Goal: Information Seeking & Learning: Learn about a topic

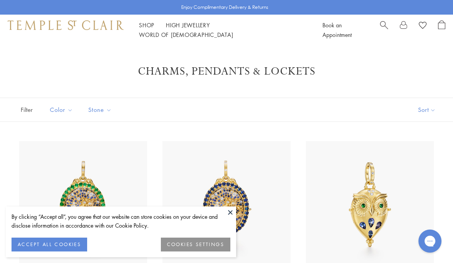
click at [231, 214] on button at bounding box center [231, 212] width 12 height 12
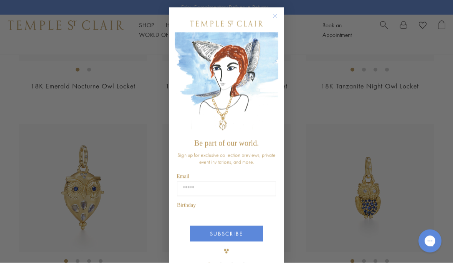
scroll to position [239, 0]
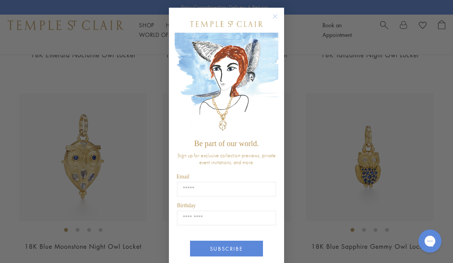
click at [276, 24] on button "Close dialog" at bounding box center [279, 20] width 10 height 10
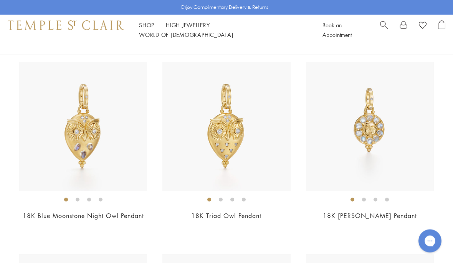
scroll to position [461, 0]
click at [377, 117] on img at bounding box center [370, 126] width 128 height 128
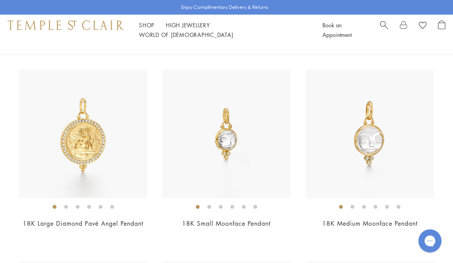
scroll to position [1428, 0]
click at [240, 148] on img at bounding box center [226, 134] width 128 height 128
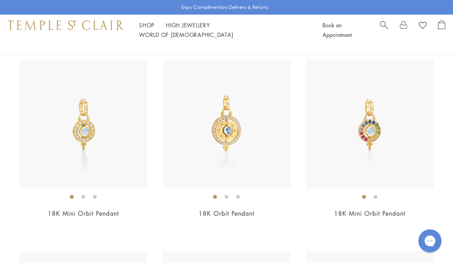
scroll to position [2787, 0]
click at [230, 117] on img at bounding box center [226, 124] width 128 height 128
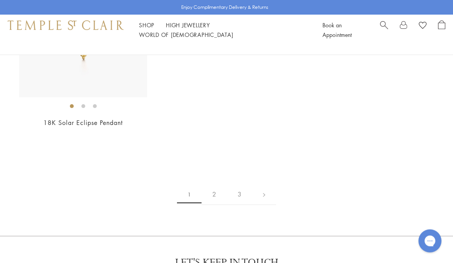
scroll to position [4228, 0]
click at [220, 182] on link "2" at bounding box center [214, 192] width 25 height 21
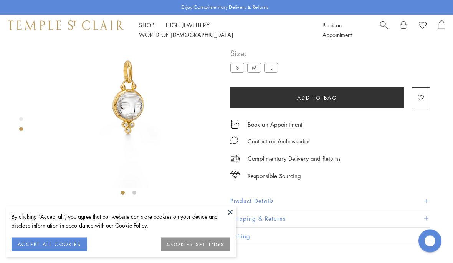
scroll to position [45, 0]
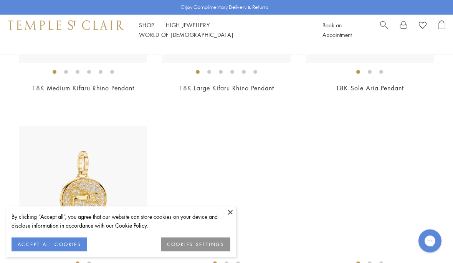
scroll to position [2694, 0]
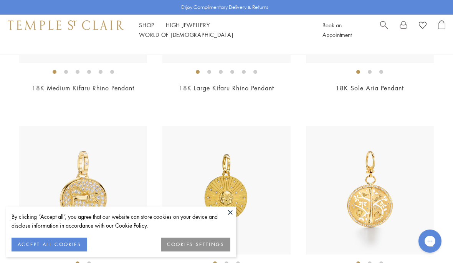
click at [376, 196] on img at bounding box center [370, 190] width 128 height 128
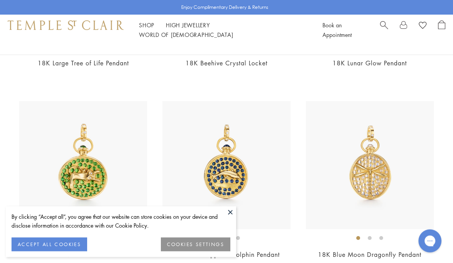
scroll to position [3104, 0]
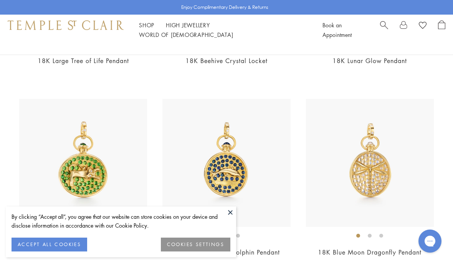
click at [236, 218] on button at bounding box center [231, 212] width 12 height 12
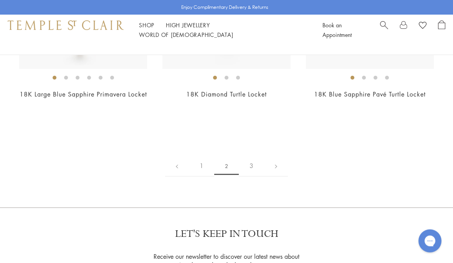
scroll to position [3669, 0]
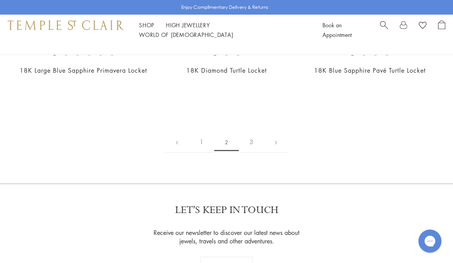
click at [254, 150] on link "3" at bounding box center [251, 141] width 25 height 21
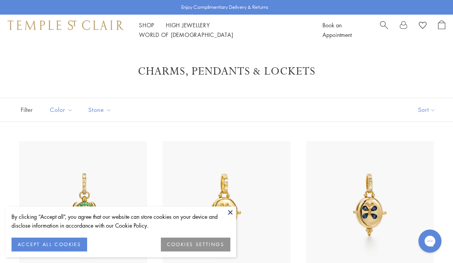
click at [197, 27] on link "High Jewellery High Jewellery" at bounding box center [188, 25] width 44 height 8
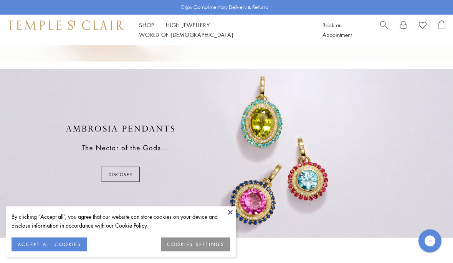
scroll to position [328, 0]
click at [128, 175] on div at bounding box center [226, 153] width 453 height 168
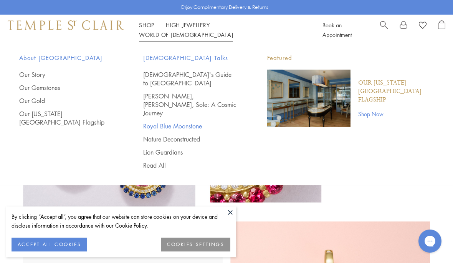
click at [190, 122] on link "Royal Blue Moonstone" at bounding box center [189, 126] width 93 height 8
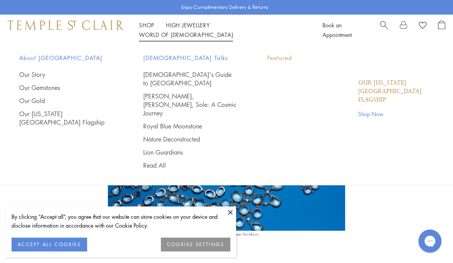
click at [233, 32] on link "World of [GEOGRAPHIC_DATA][DEMOGRAPHIC_DATA]" at bounding box center [186, 35] width 94 height 8
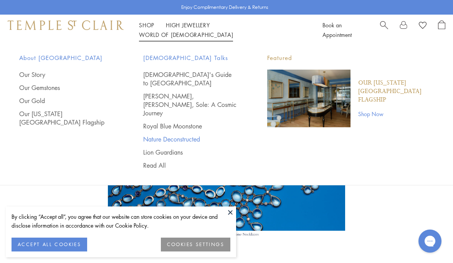
click at [204, 135] on link "Nature Deconstructed" at bounding box center [189, 139] width 93 height 8
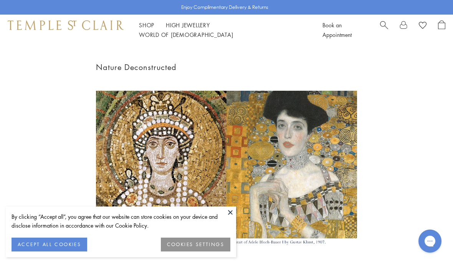
click at [233, 31] on link "World of Temple World of Temple" at bounding box center [186, 35] width 94 height 8
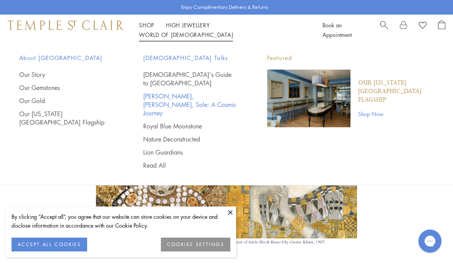
click at [210, 92] on link "[PERSON_NAME], [PERSON_NAME], Sole: A Cosmic Journey" at bounding box center [189, 104] width 93 height 25
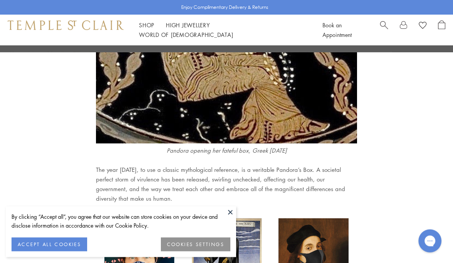
scroll to position [569, 0]
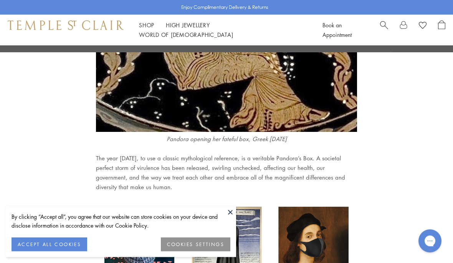
click at [237, 244] on img at bounding box center [227, 255] width 70 height 96
click at [238, 239] on img at bounding box center [227, 255] width 70 height 96
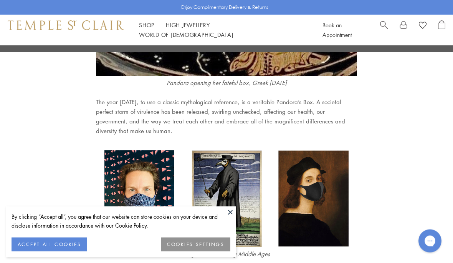
scroll to position [626, 0]
click at [237, 238] on img at bounding box center [227, 198] width 70 height 96
click at [235, 218] on button at bounding box center [231, 212] width 12 height 12
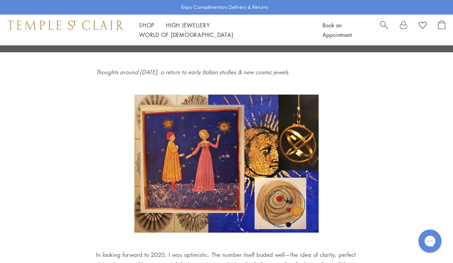
scroll to position [0, 0]
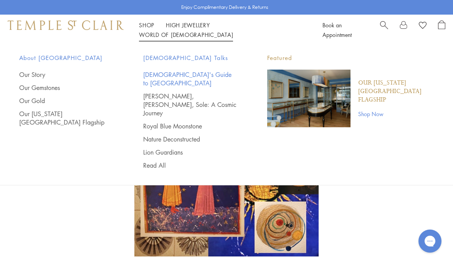
click at [215, 71] on link "[DEMOGRAPHIC_DATA]'s Guide to [GEOGRAPHIC_DATA]" at bounding box center [189, 78] width 93 height 17
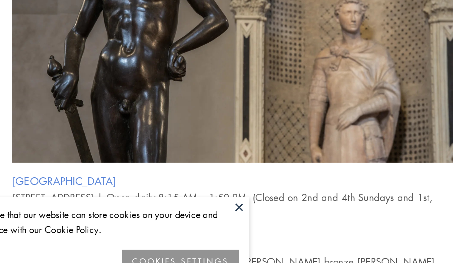
scroll to position [465, 0]
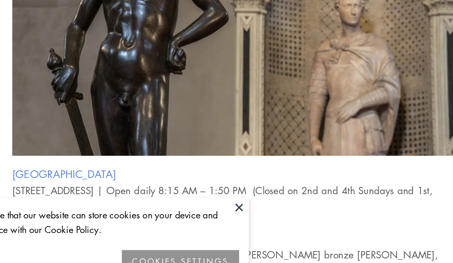
click at [225, 206] on button at bounding box center [231, 212] width 12 height 12
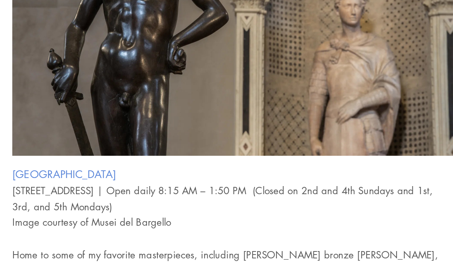
click at [145, 122] on div "[GEOGRAPHIC_DATA][STREET_ADDRESS] | Open daily 8:15 AM – 1:50 PM  (Closed on 2n…" at bounding box center [226, 116] width 261 height 219
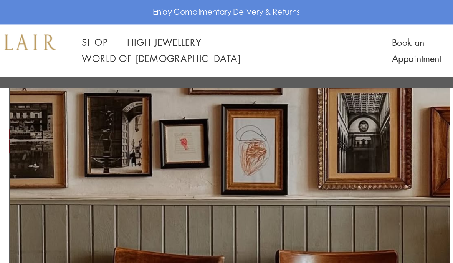
scroll to position [1510, 0]
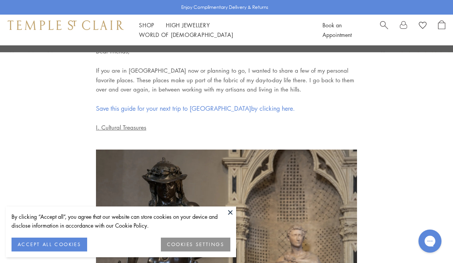
scroll to position [322, 0]
click at [237, 237] on img at bounding box center [226, 237] width 261 height 174
click at [235, 218] on button at bounding box center [231, 212] width 12 height 12
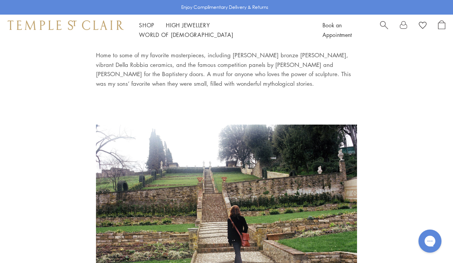
scroll to position [0, 0]
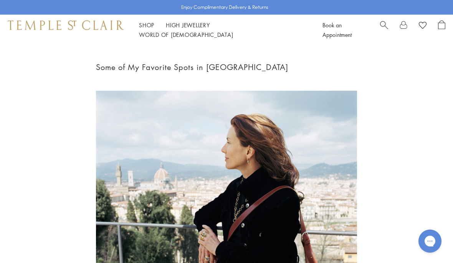
click at [194, 29] on link "High Jewellery High Jewellery" at bounding box center [188, 25] width 44 height 8
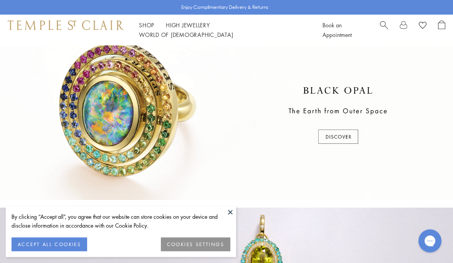
scroll to position [195, 0]
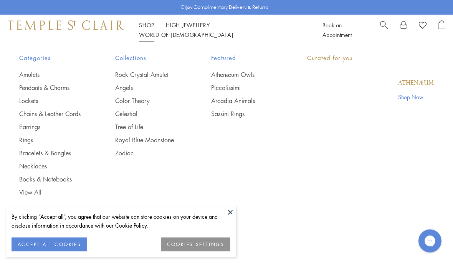
scroll to position [1361, 0]
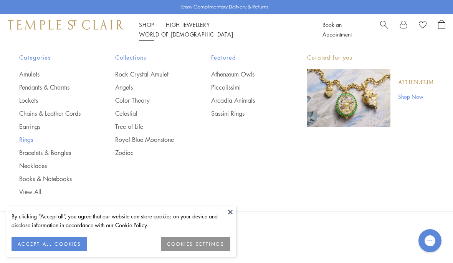
click at [29, 136] on link "Rings" at bounding box center [51, 140] width 65 height 8
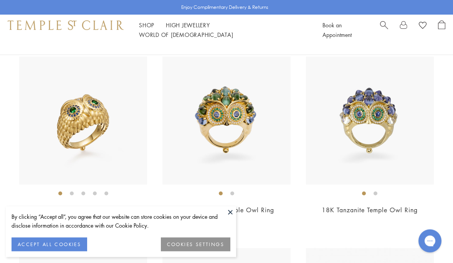
scroll to position [85, 0]
click at [232, 218] on button at bounding box center [231, 212] width 12 height 12
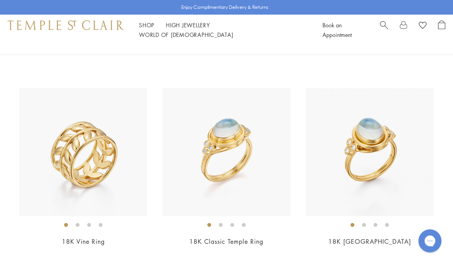
scroll to position [244, 0]
click at [240, 169] on img at bounding box center [226, 152] width 128 height 128
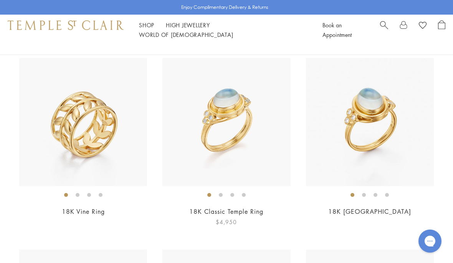
scroll to position [271, 0]
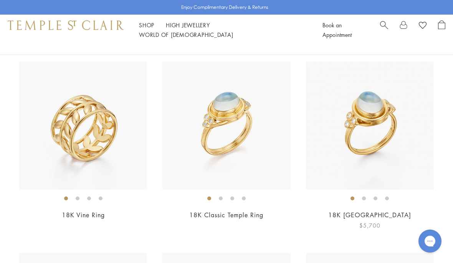
click at [376, 124] on img at bounding box center [370, 125] width 128 height 128
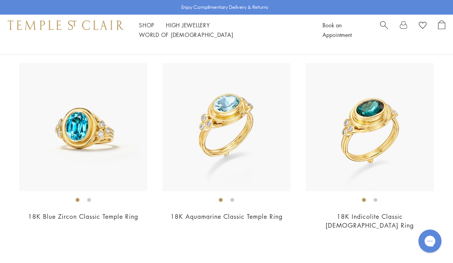
scroll to position [2951, 0]
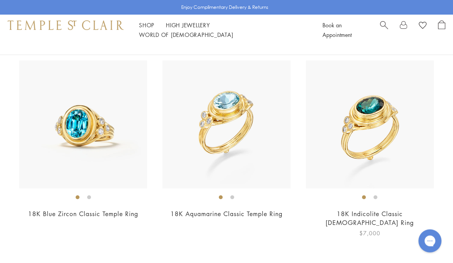
click at [371, 118] on img at bounding box center [370, 125] width 128 height 128
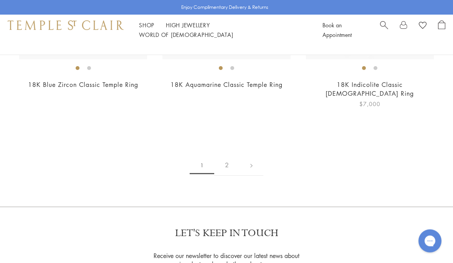
scroll to position [3089, 0]
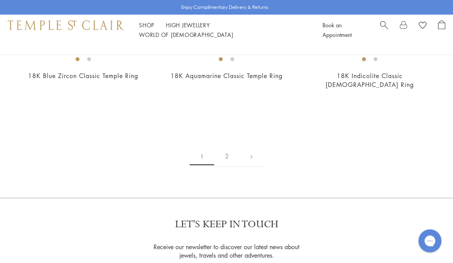
click at [232, 146] on link "2" at bounding box center [226, 156] width 25 height 21
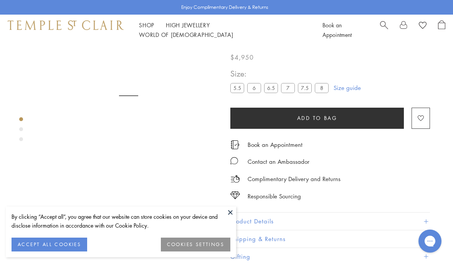
scroll to position [45, 0]
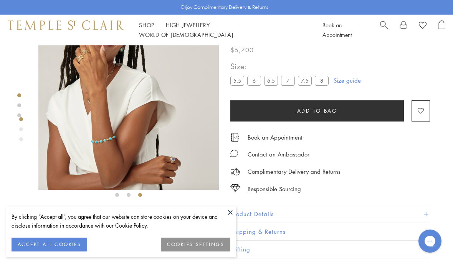
scroll to position [35, 0]
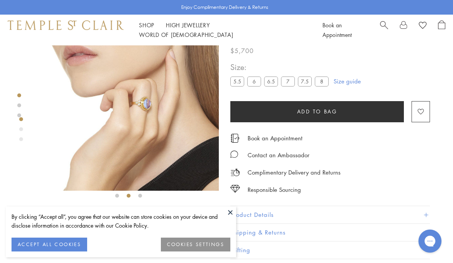
click at [324, 86] on label "8" at bounding box center [322, 82] width 14 height 10
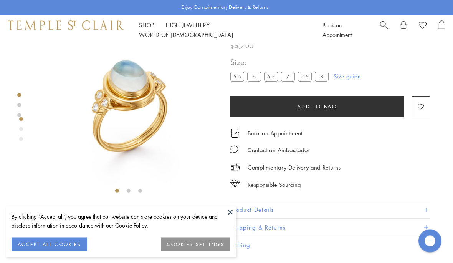
scroll to position [45, 0]
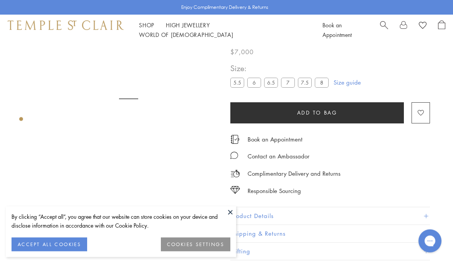
scroll to position [45, 0]
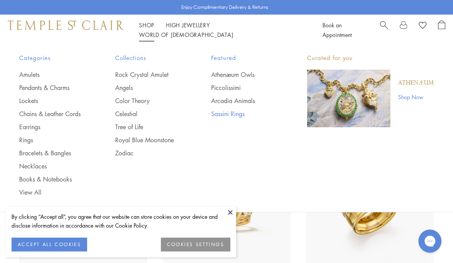
click at [239, 117] on link "Sassini Rings" at bounding box center [243, 113] width 65 height 8
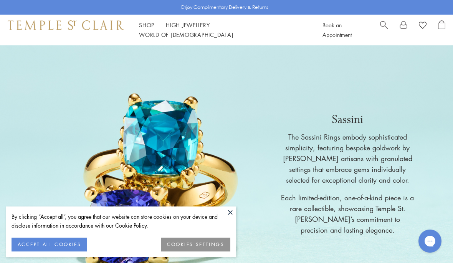
click at [233, 31] on link "World of Temple World of Temple" at bounding box center [186, 35] width 94 height 8
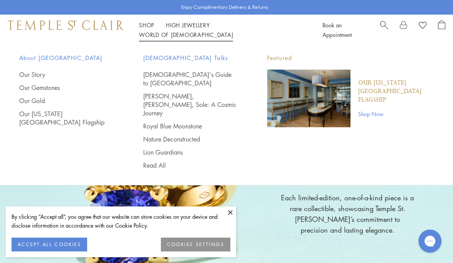
click at [202, 29] on link "High Jewellery High Jewellery" at bounding box center [188, 25] width 44 height 8
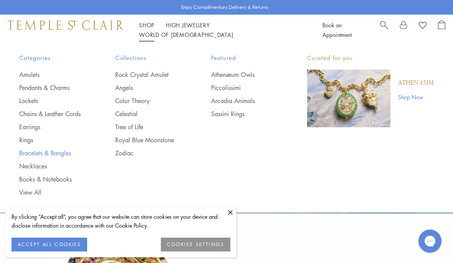
click at [62, 154] on link "Bracelets & Bangles" at bounding box center [51, 153] width 65 height 8
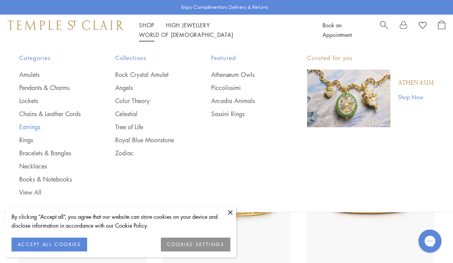
click at [30, 126] on link "Earrings" at bounding box center [51, 127] width 65 height 8
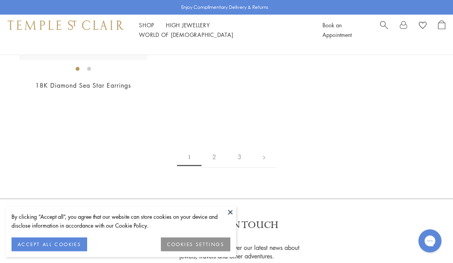
scroll to position [3489, 0]
click at [217, 146] on link "2" at bounding box center [214, 156] width 25 height 21
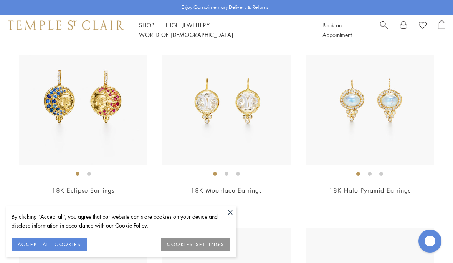
scroll to position [677, 0]
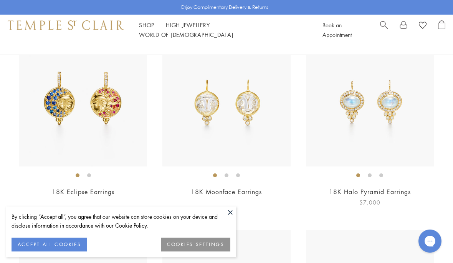
click at [373, 101] on img at bounding box center [370, 102] width 128 height 128
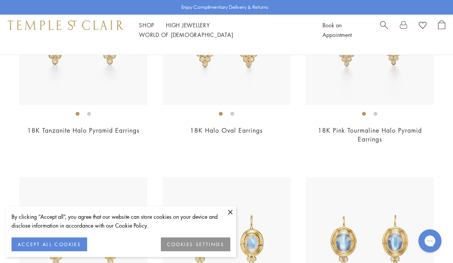
scroll to position [886, 0]
